Goal: Obtain resource: Download file/media

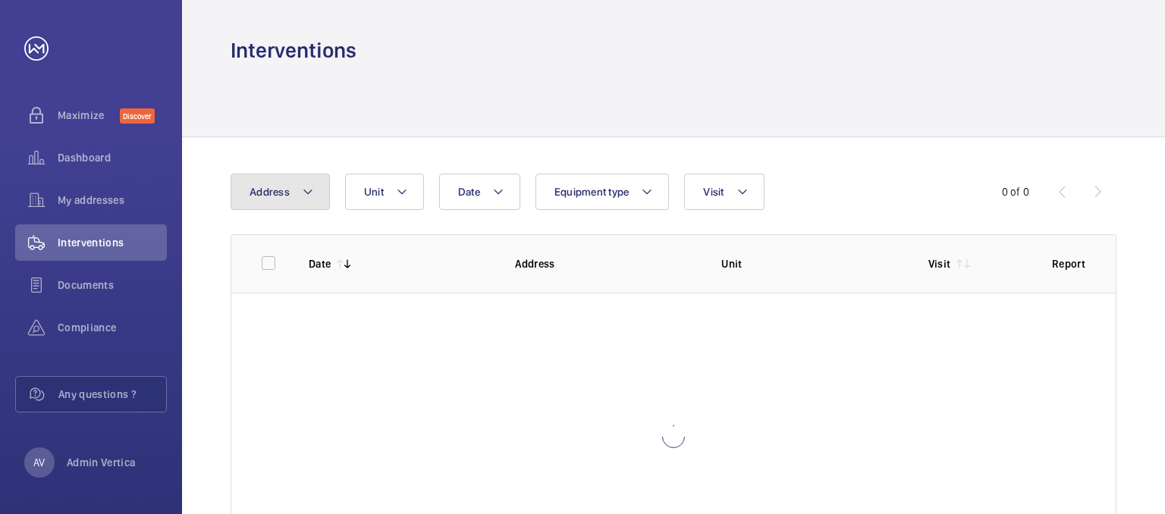
click at [293, 190] on button "Address" at bounding box center [280, 192] width 99 height 36
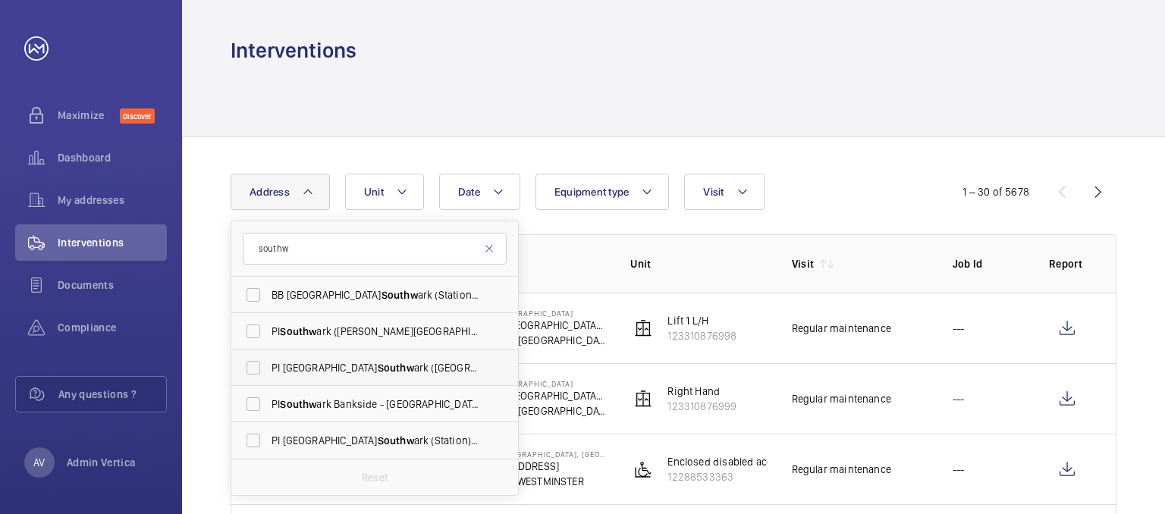
type input "southw"
click at [376, 377] on label "PI [GEOGRAPHIC_DATA] ([GEOGRAPHIC_DATA]) - [STREET_ADDRESS]" at bounding box center [363, 368] width 264 height 36
click at [268, 377] on input "PI [GEOGRAPHIC_DATA] ([GEOGRAPHIC_DATA]) - [STREET_ADDRESS]" at bounding box center [253, 368] width 30 height 30
checkbox input "true"
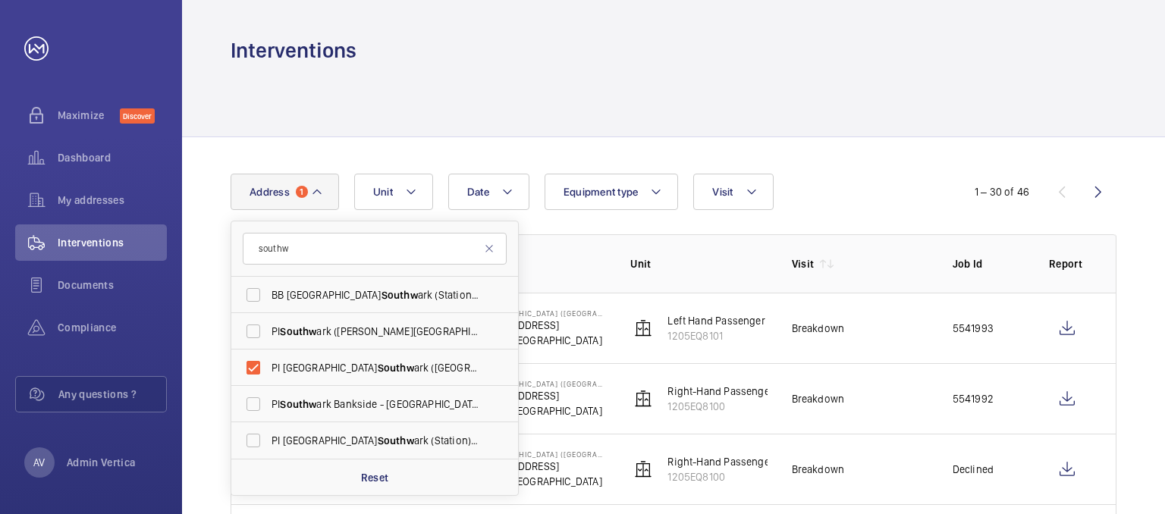
click at [812, 123] on div at bounding box center [674, 100] width 886 height 72
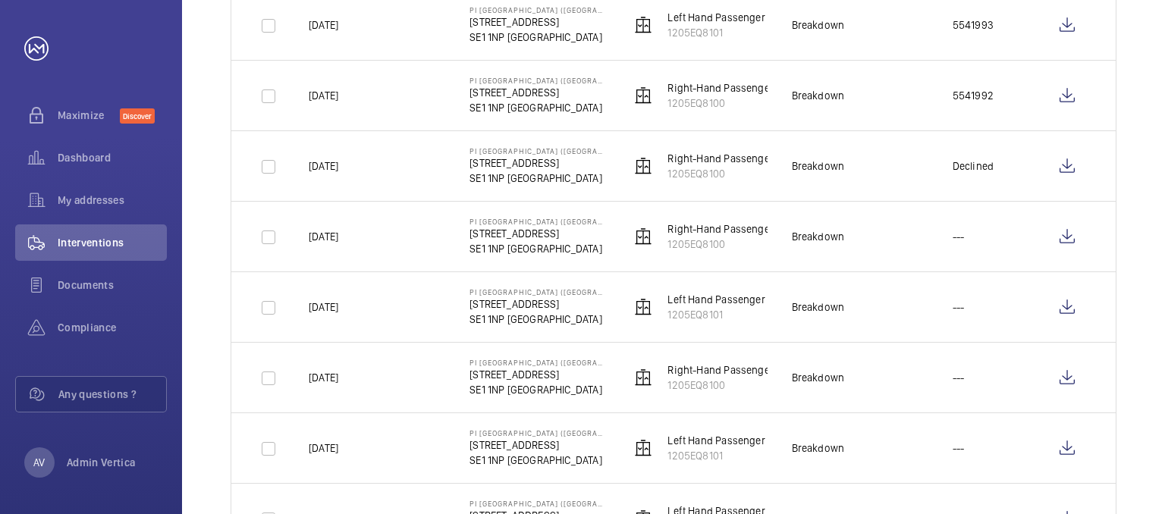
scroll to position [227, 0]
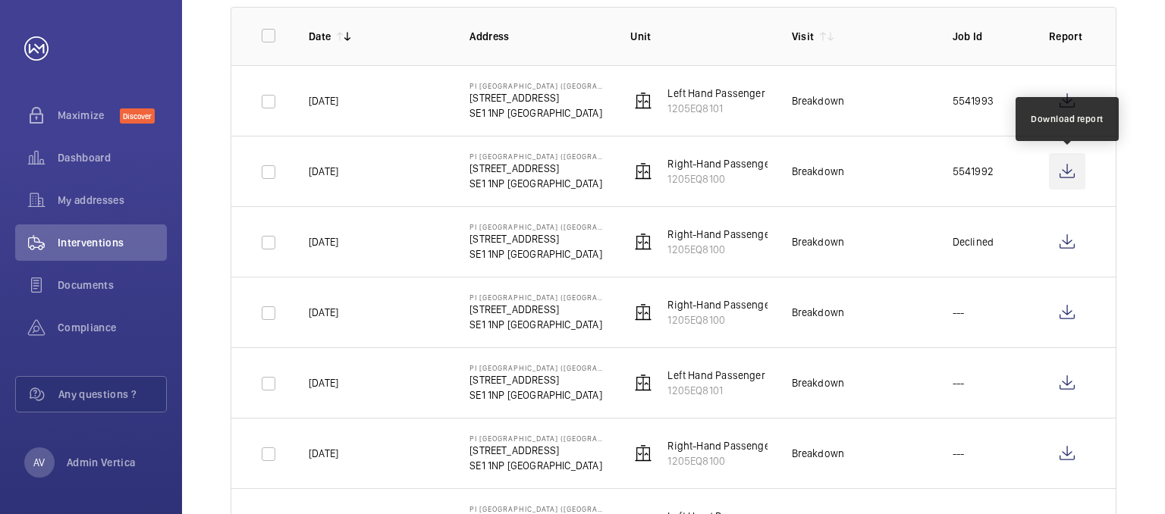
click at [1065, 175] on wm-front-icon-button at bounding box center [1067, 171] width 36 height 36
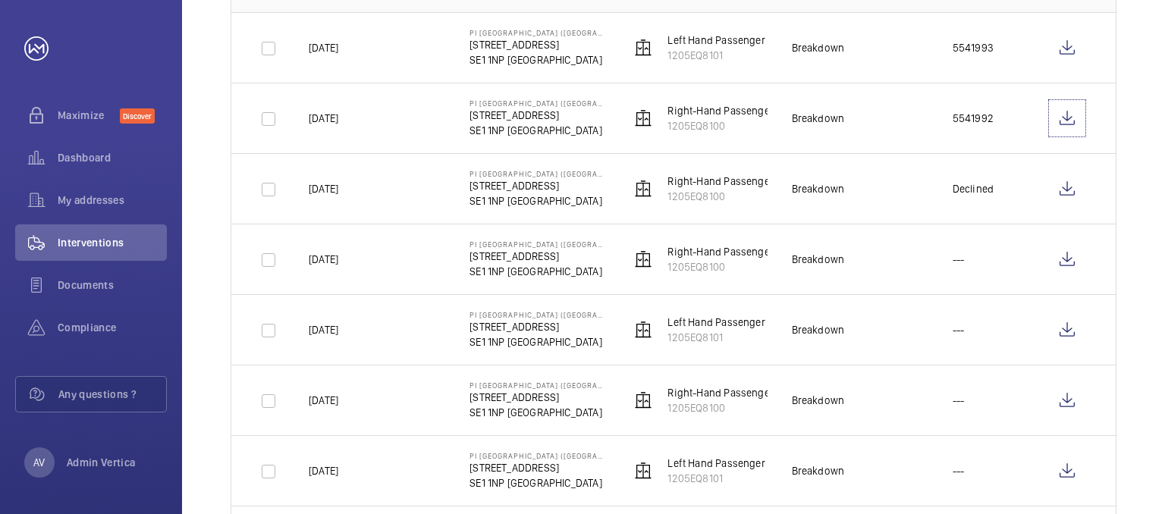
scroll to position [303, 0]
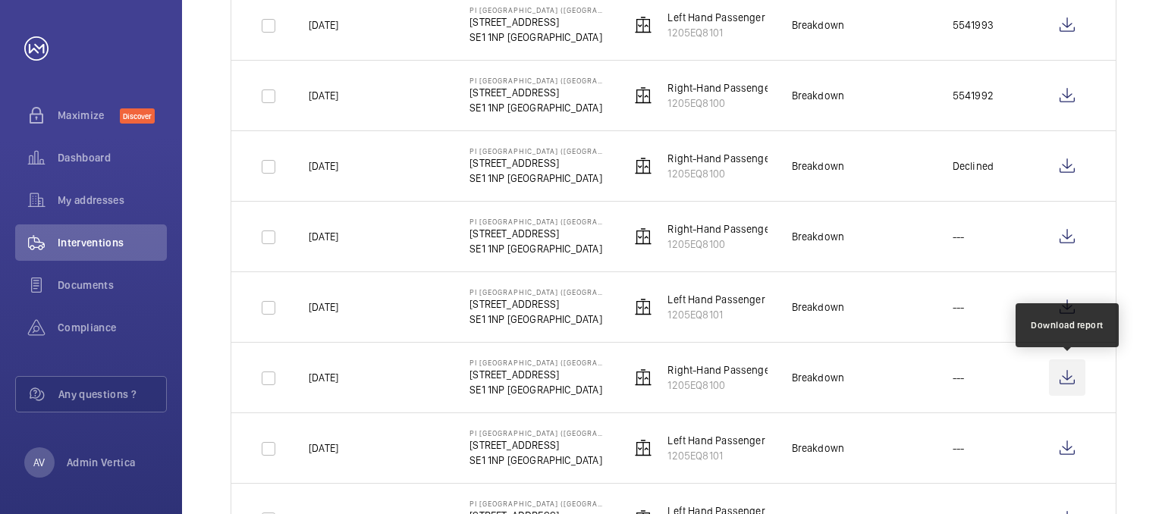
click at [1064, 375] on wm-front-icon-button at bounding box center [1067, 377] width 36 height 36
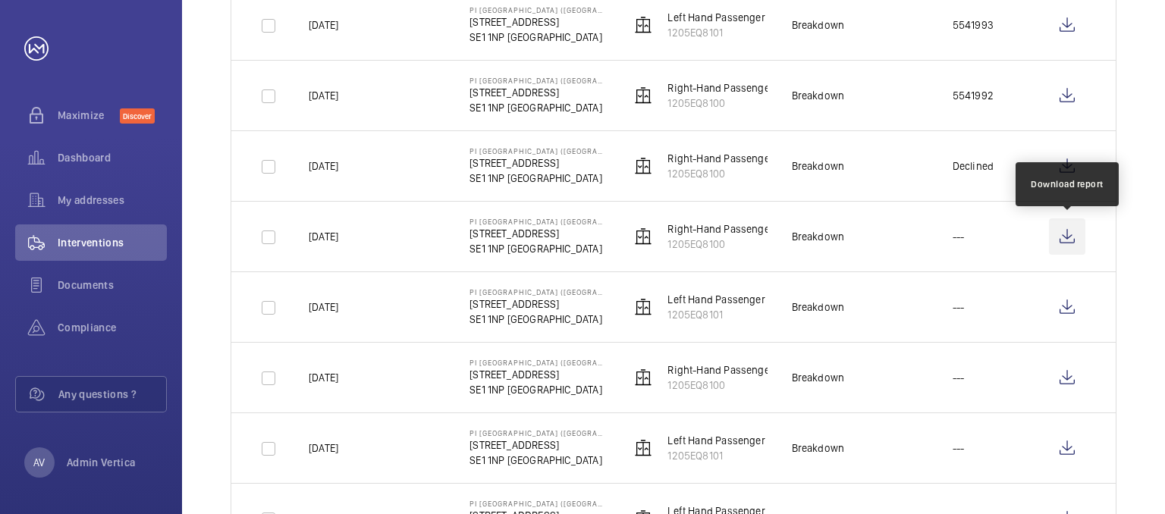
click at [1062, 232] on wm-front-icon-button at bounding box center [1067, 236] width 36 height 36
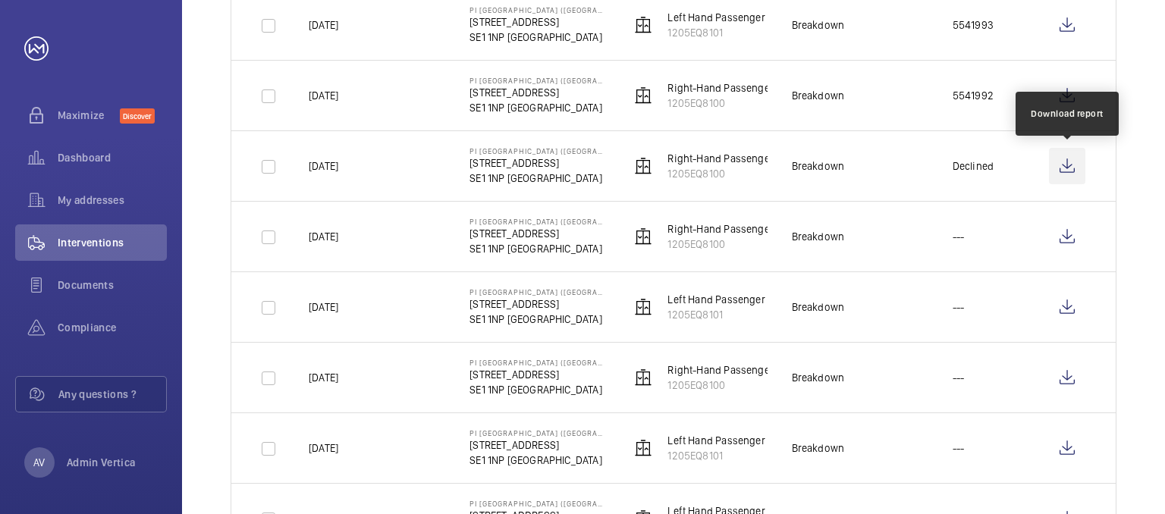
click at [1062, 162] on wm-front-icon-button at bounding box center [1067, 166] width 36 height 36
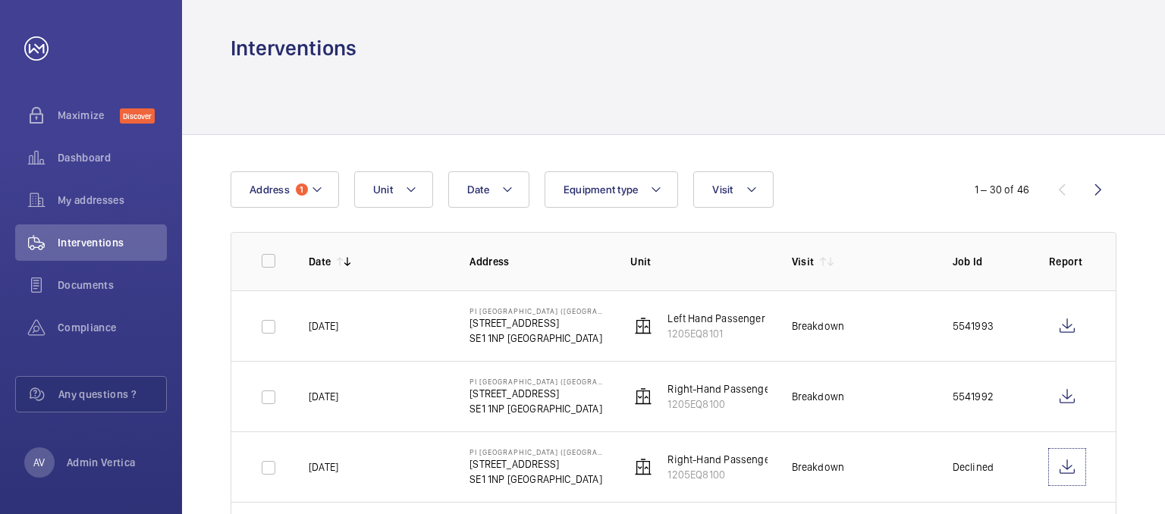
scroll to position [0, 0]
click at [373, 189] on span "Unit" at bounding box center [383, 192] width 20 height 12
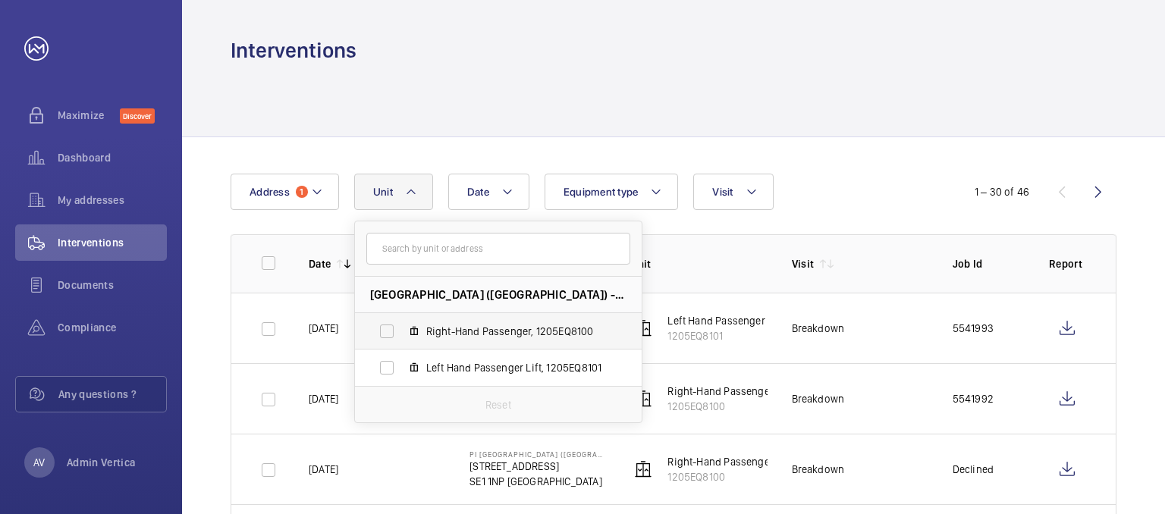
click at [382, 336] on label "Right-Hand Passenger, 1205EQ8100" at bounding box center [486, 331] width 262 height 36
click at [382, 336] on input "Right-Hand Passenger, 1205EQ8100" at bounding box center [387, 331] width 30 height 30
checkbox input "true"
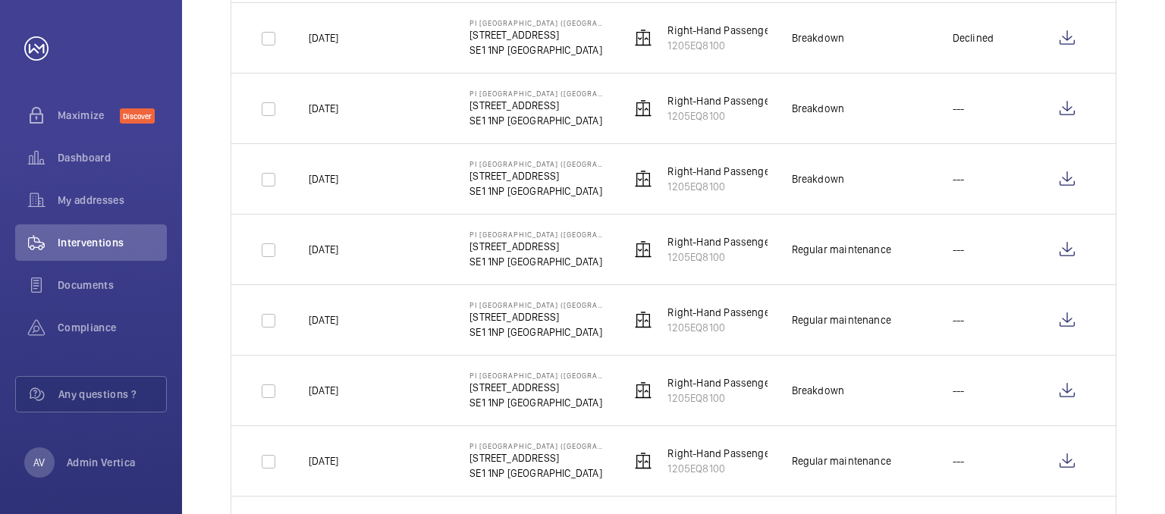
scroll to position [379, 0]
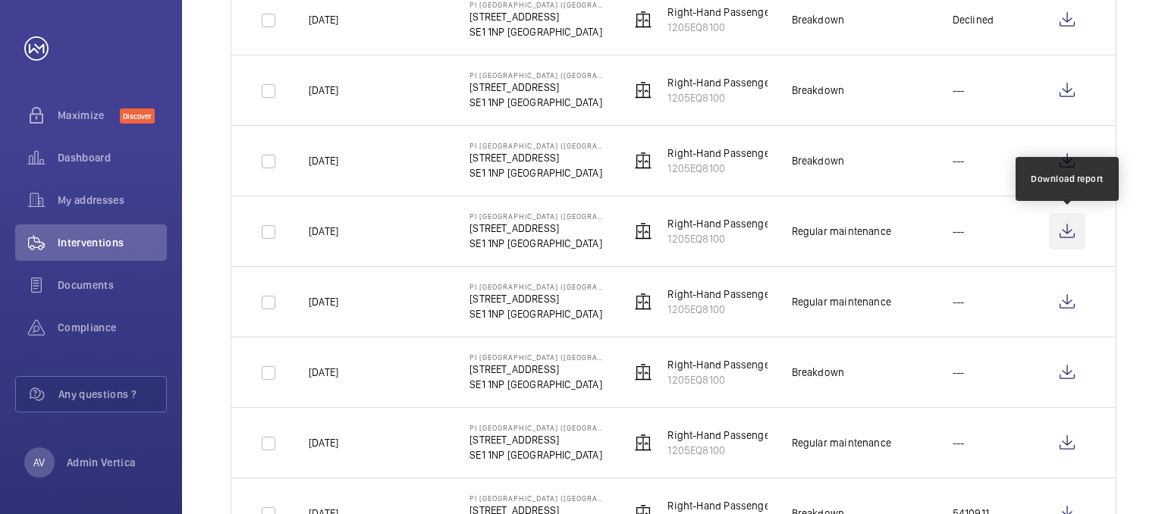
click at [1062, 230] on wm-front-icon-button at bounding box center [1067, 231] width 36 height 36
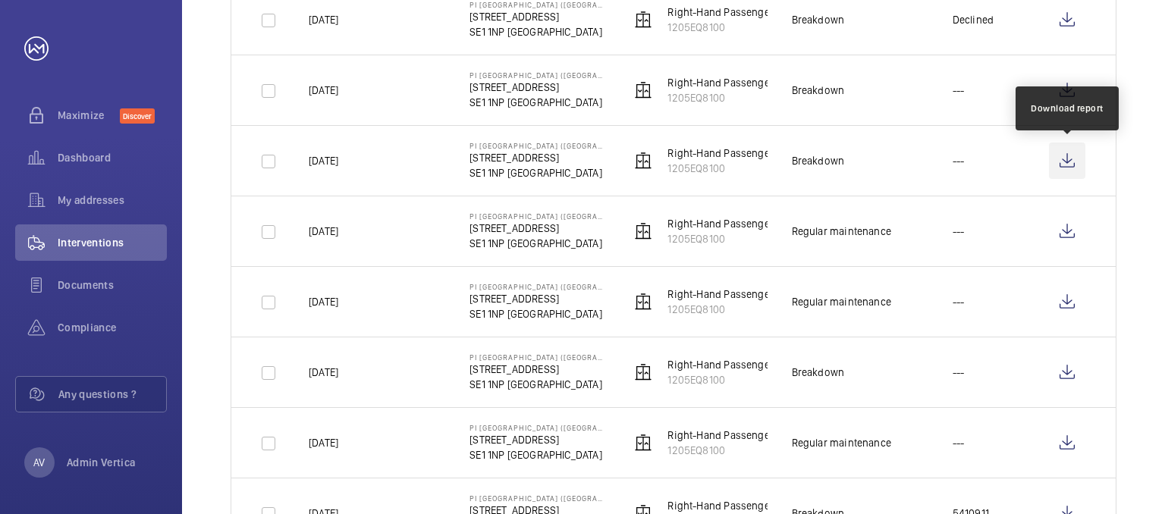
click at [1074, 159] on wm-front-icon-button at bounding box center [1067, 161] width 36 height 36
